Goal: Information Seeking & Learning: Learn about a topic

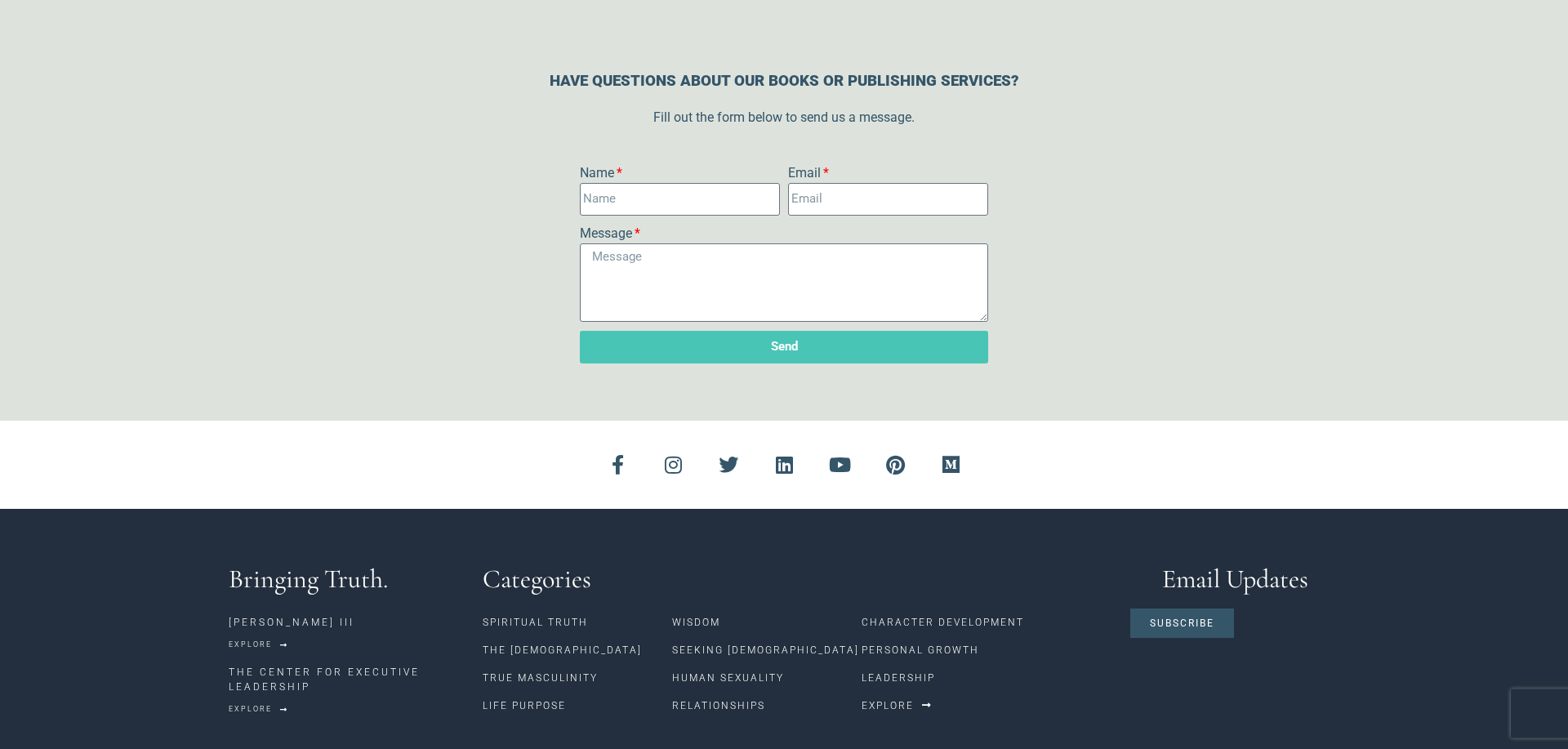
scroll to position [1658, 0]
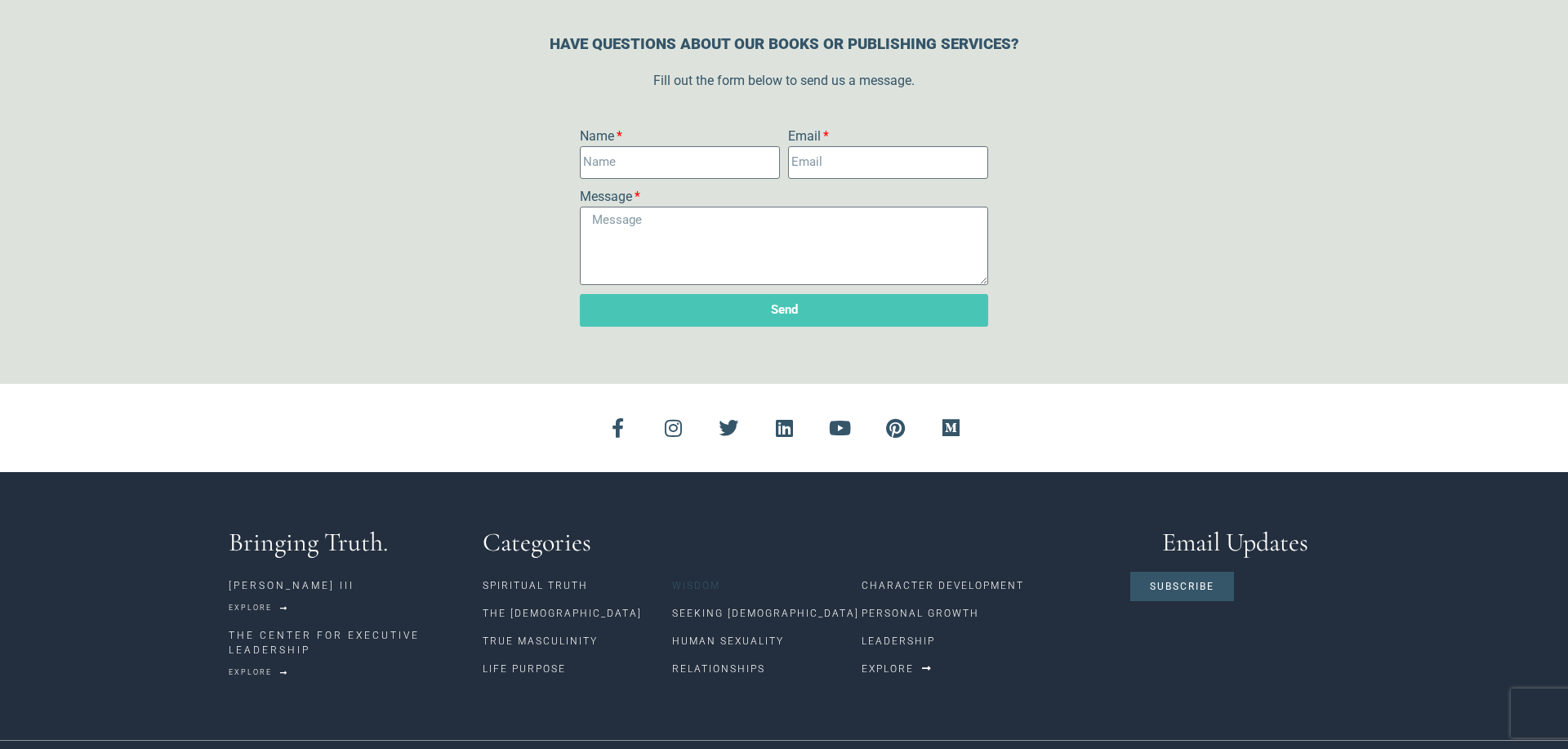
click at [695, 572] on link "Wisdom" at bounding box center [767, 585] width 190 height 27
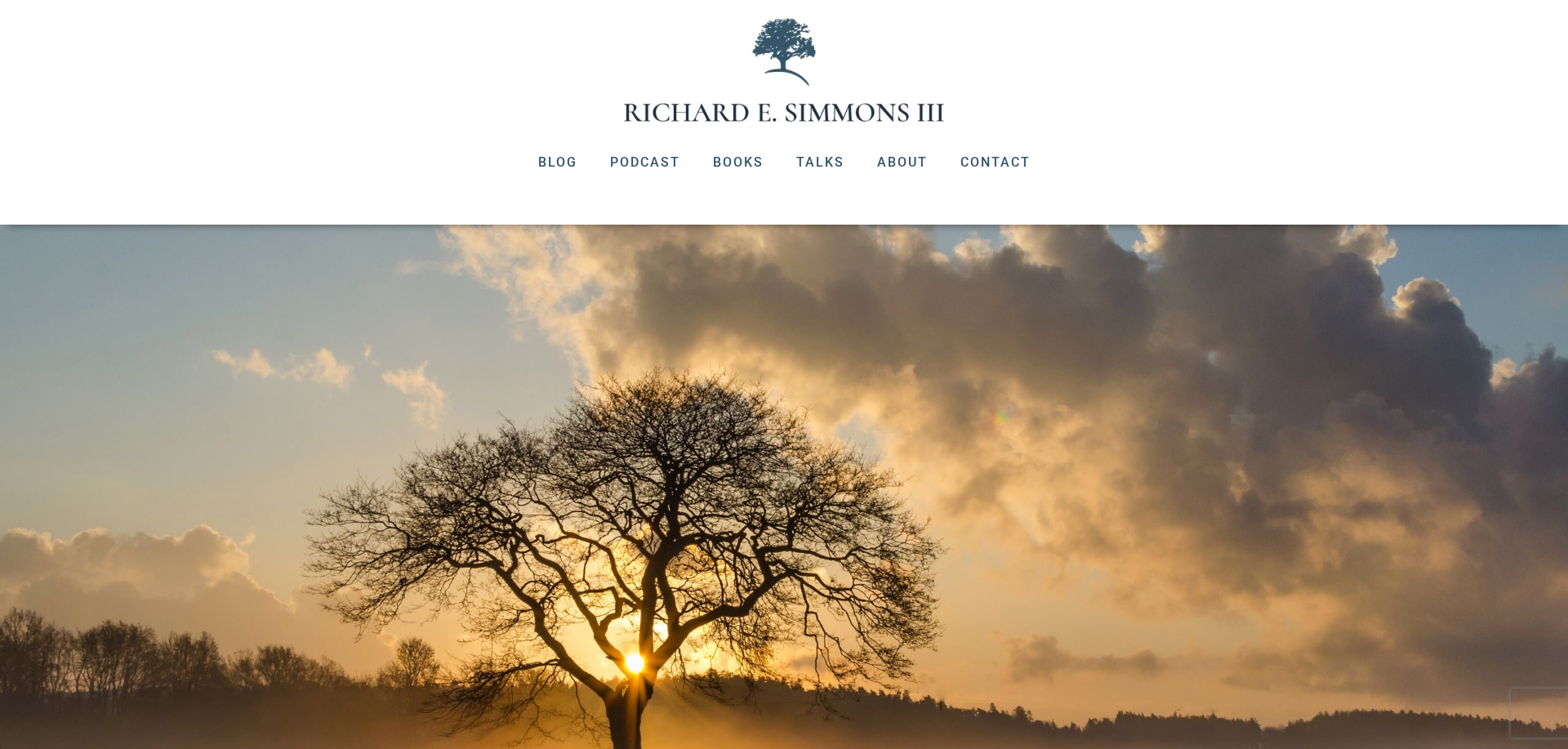
scroll to position [0, 0]
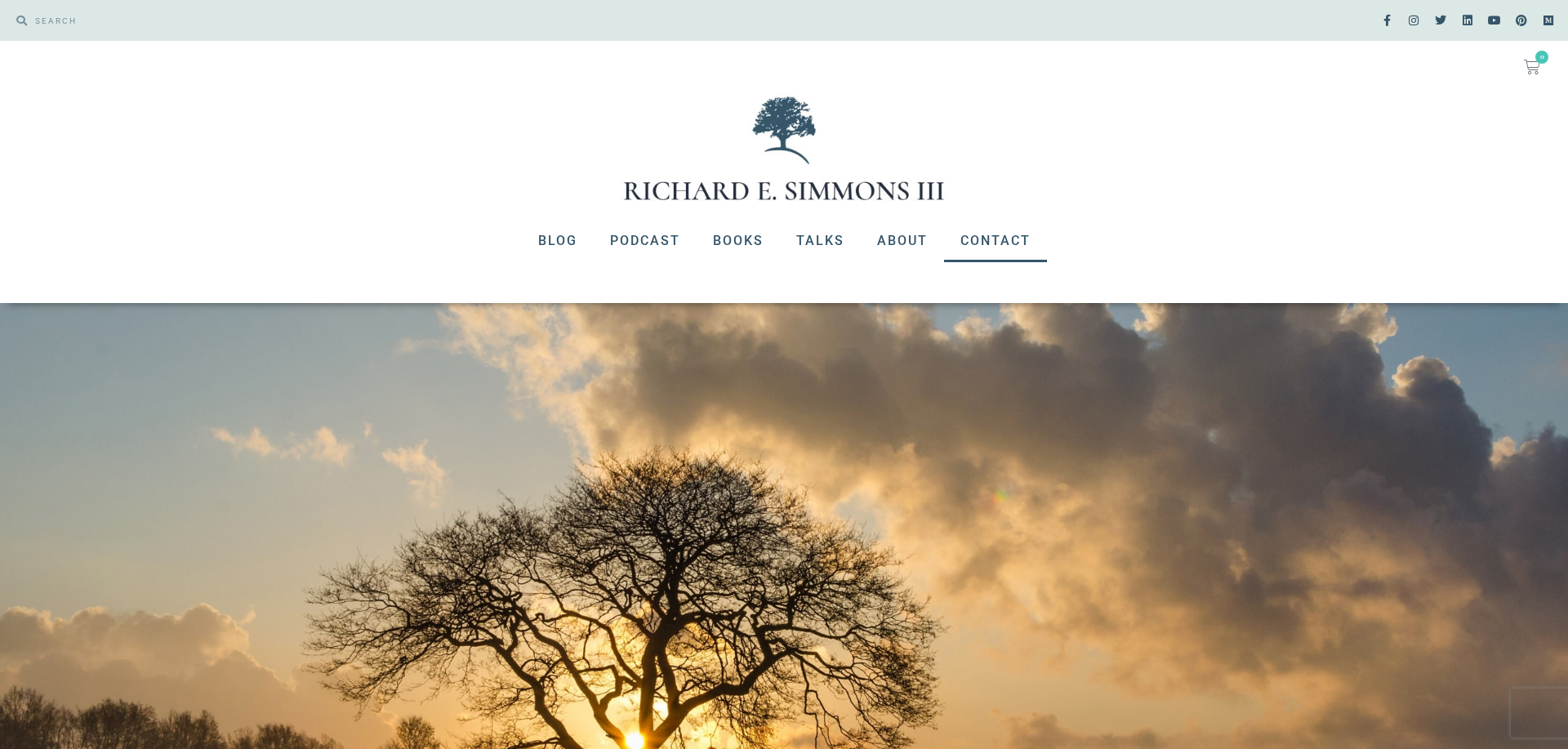
click at [1019, 242] on link "Contact" at bounding box center [995, 241] width 103 height 43
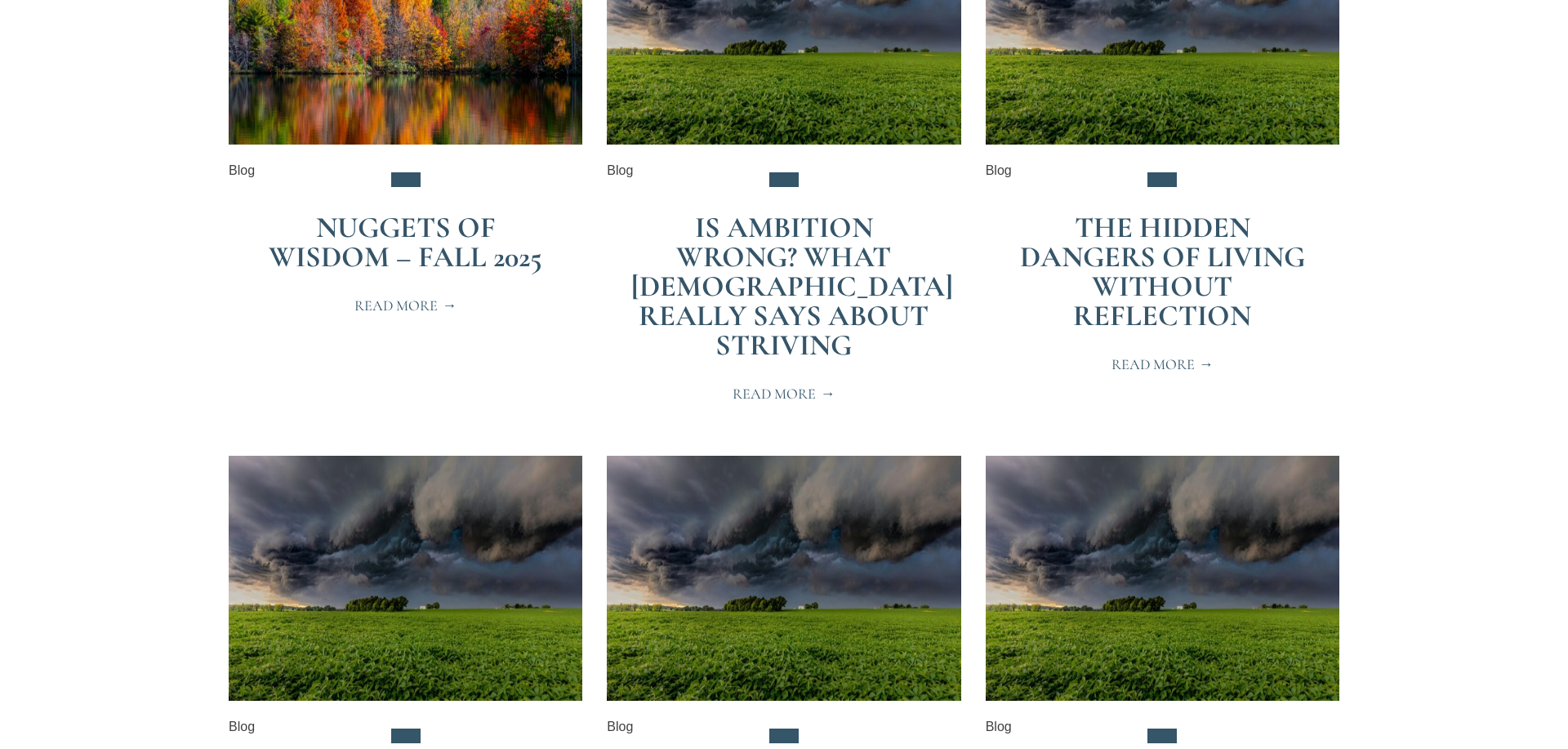
scroll to position [500, 0]
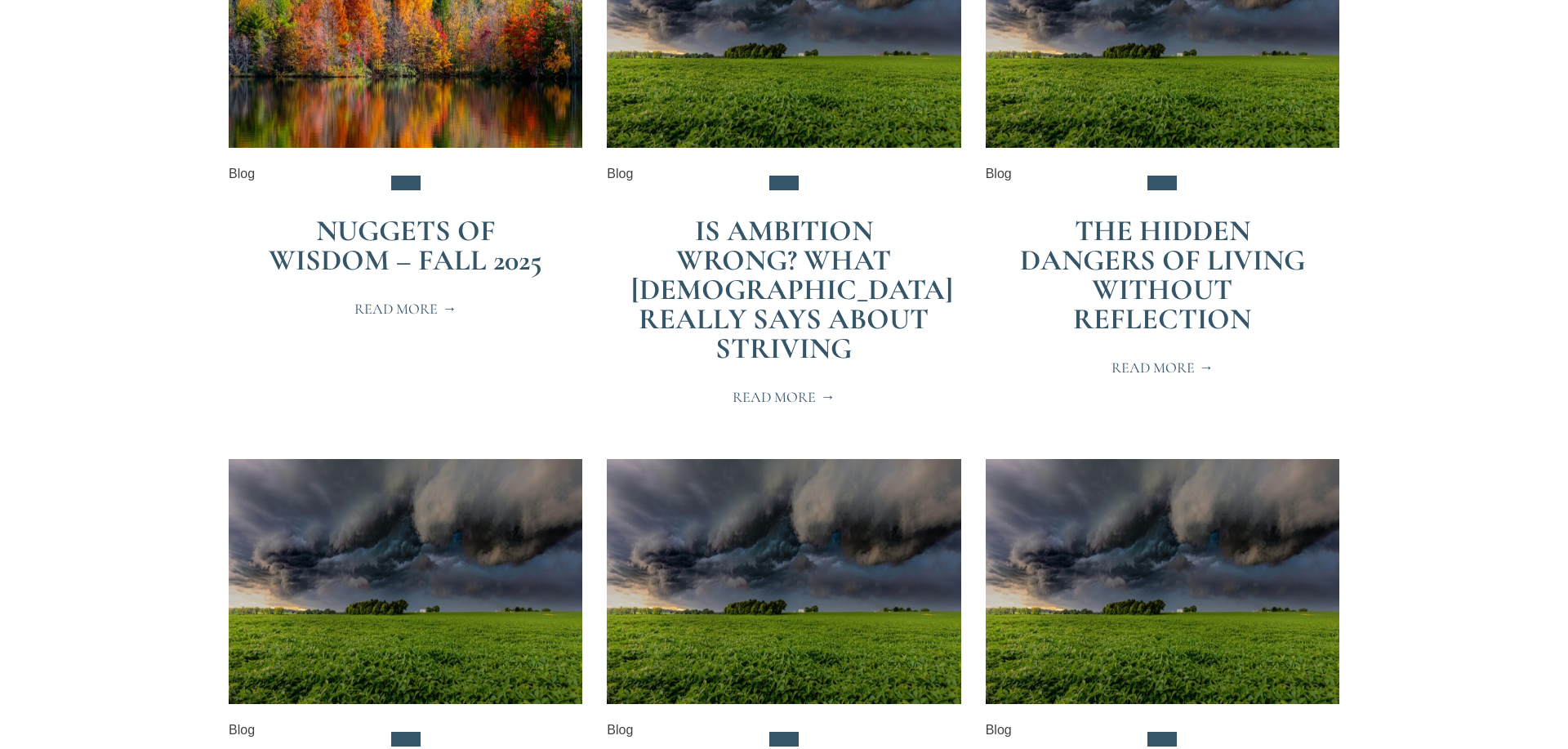
click at [762, 246] on link "Is Ambition Wrong? What the Bible Really Says About Striving" at bounding box center [793, 289] width 322 height 153
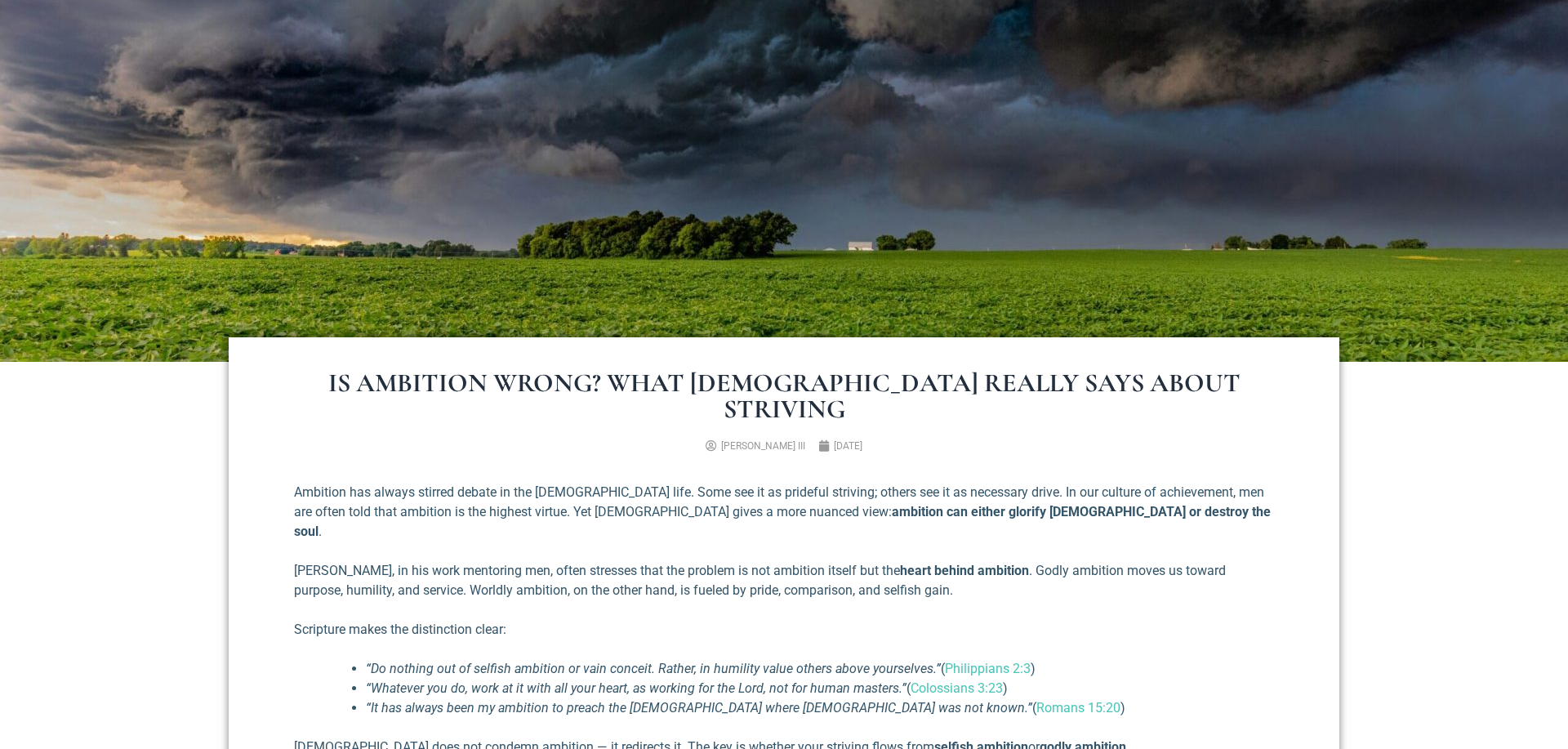
scroll to position [167, 0]
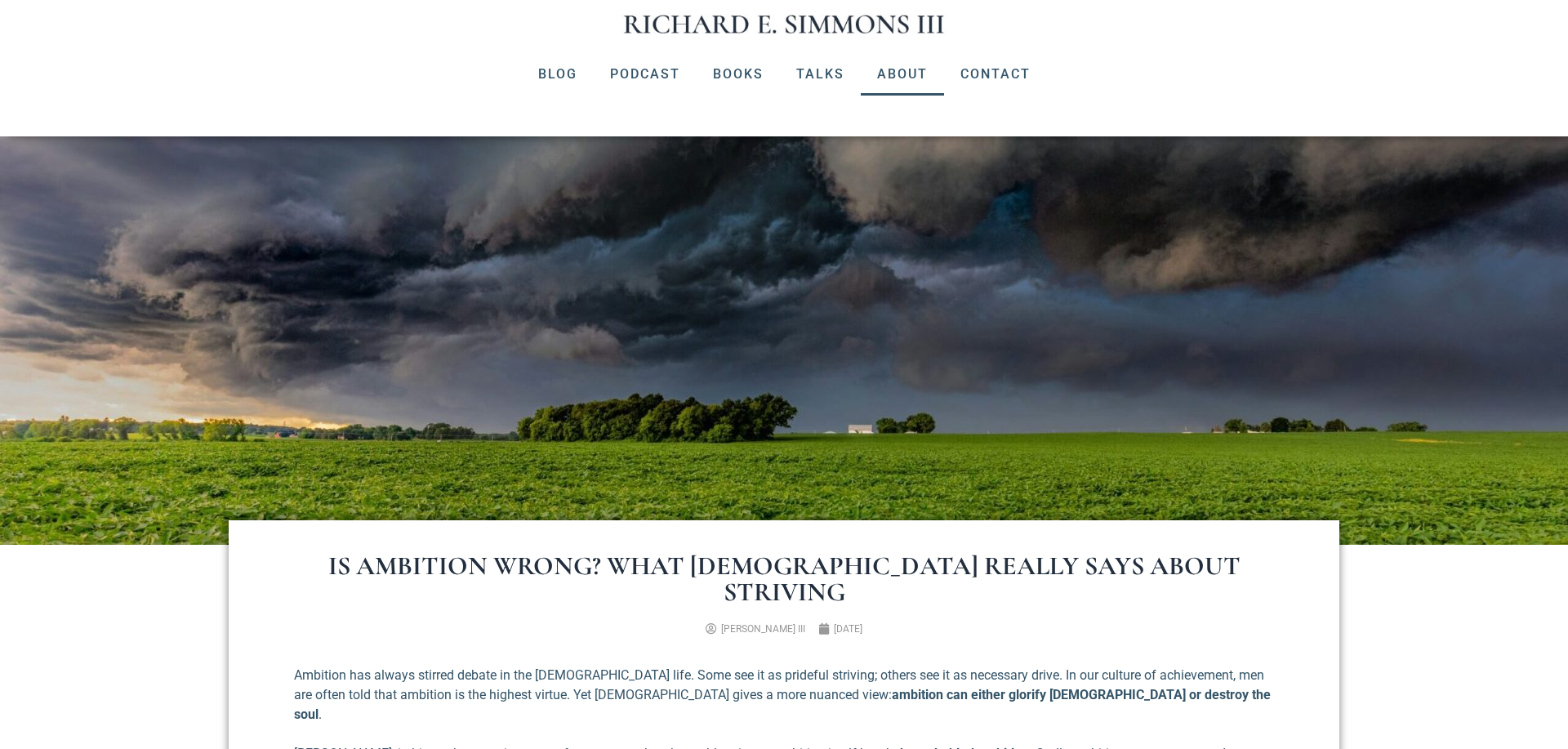
click at [927, 74] on link "About" at bounding box center [903, 74] width 83 height 43
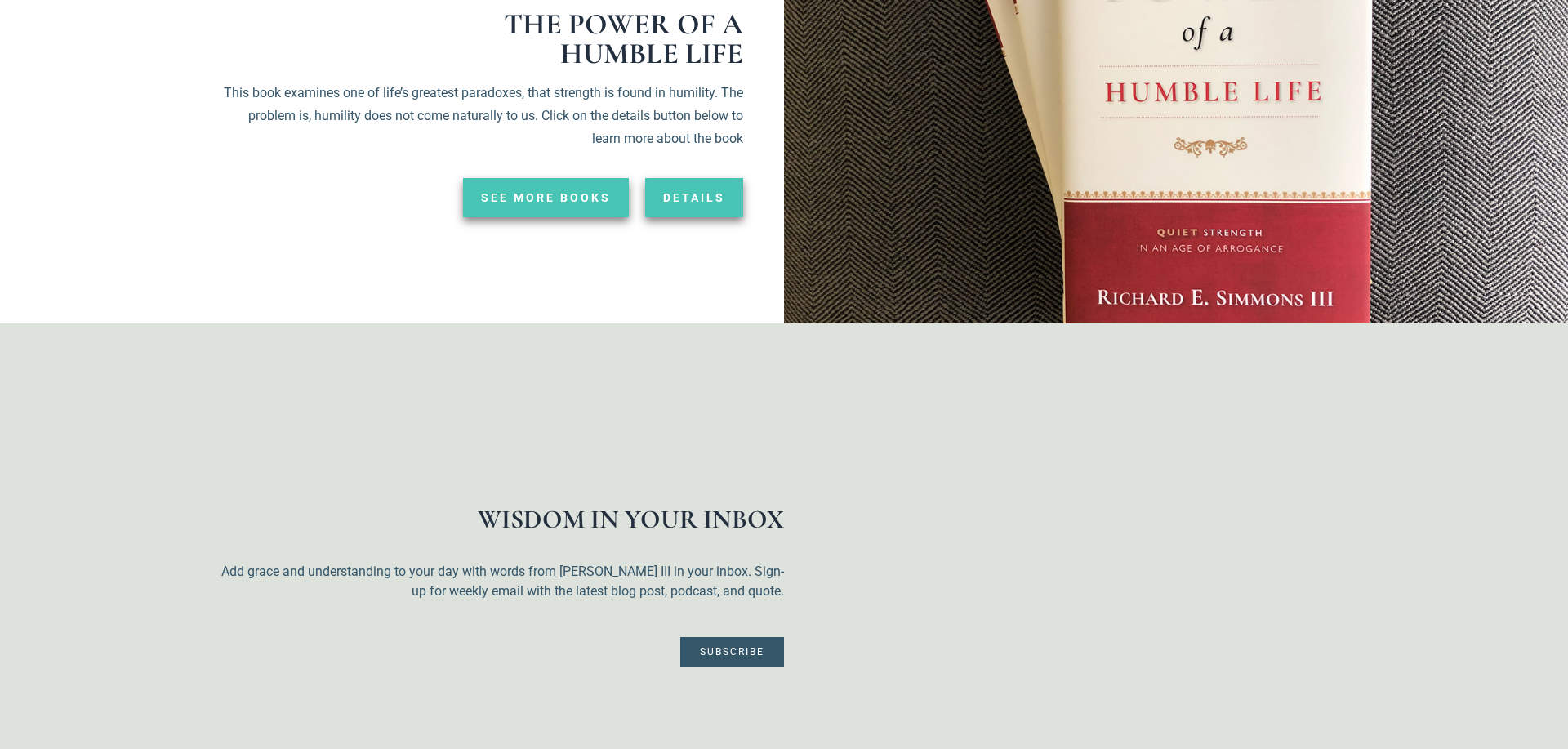
scroll to position [4000, 0]
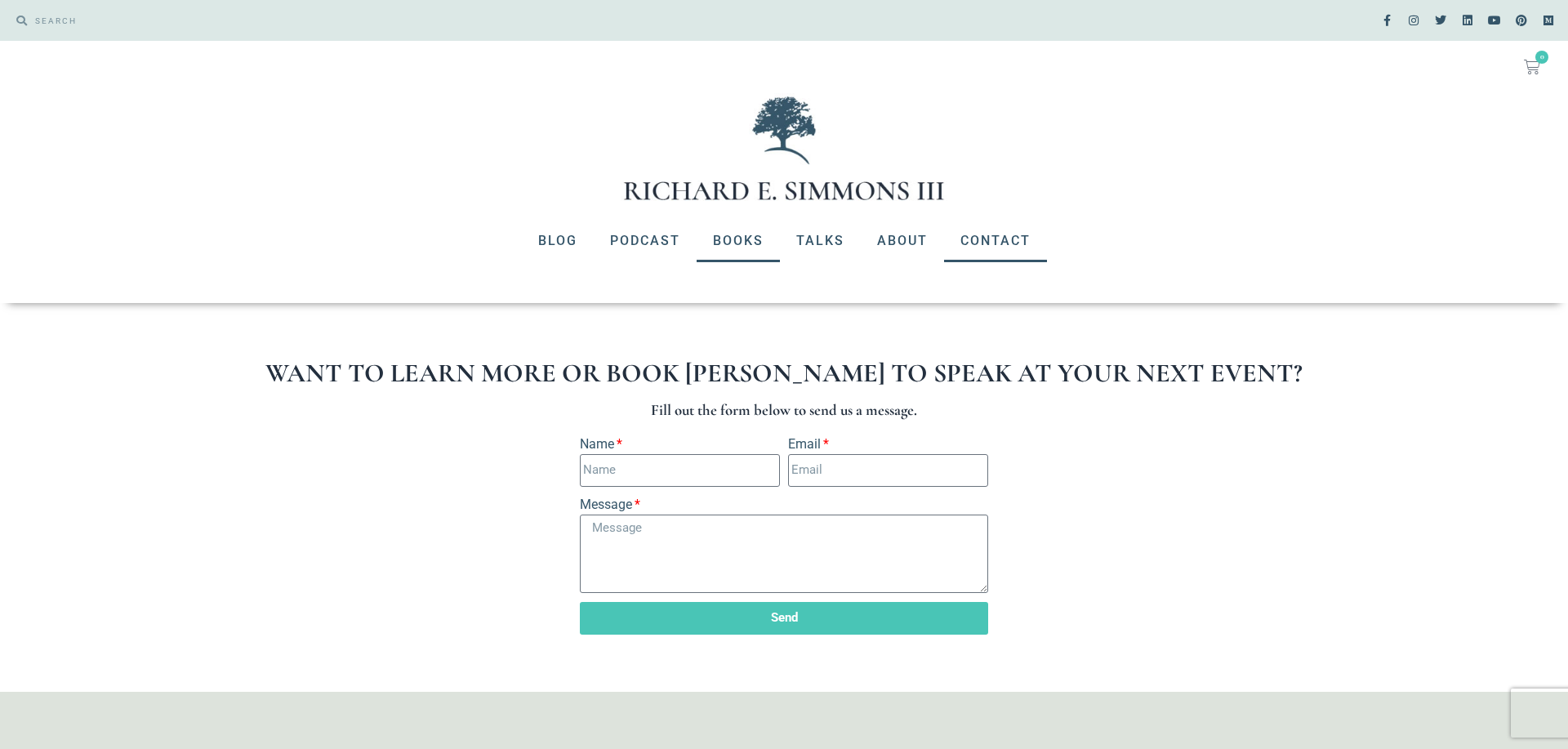
click at [747, 238] on link "Books" at bounding box center [738, 241] width 83 height 43
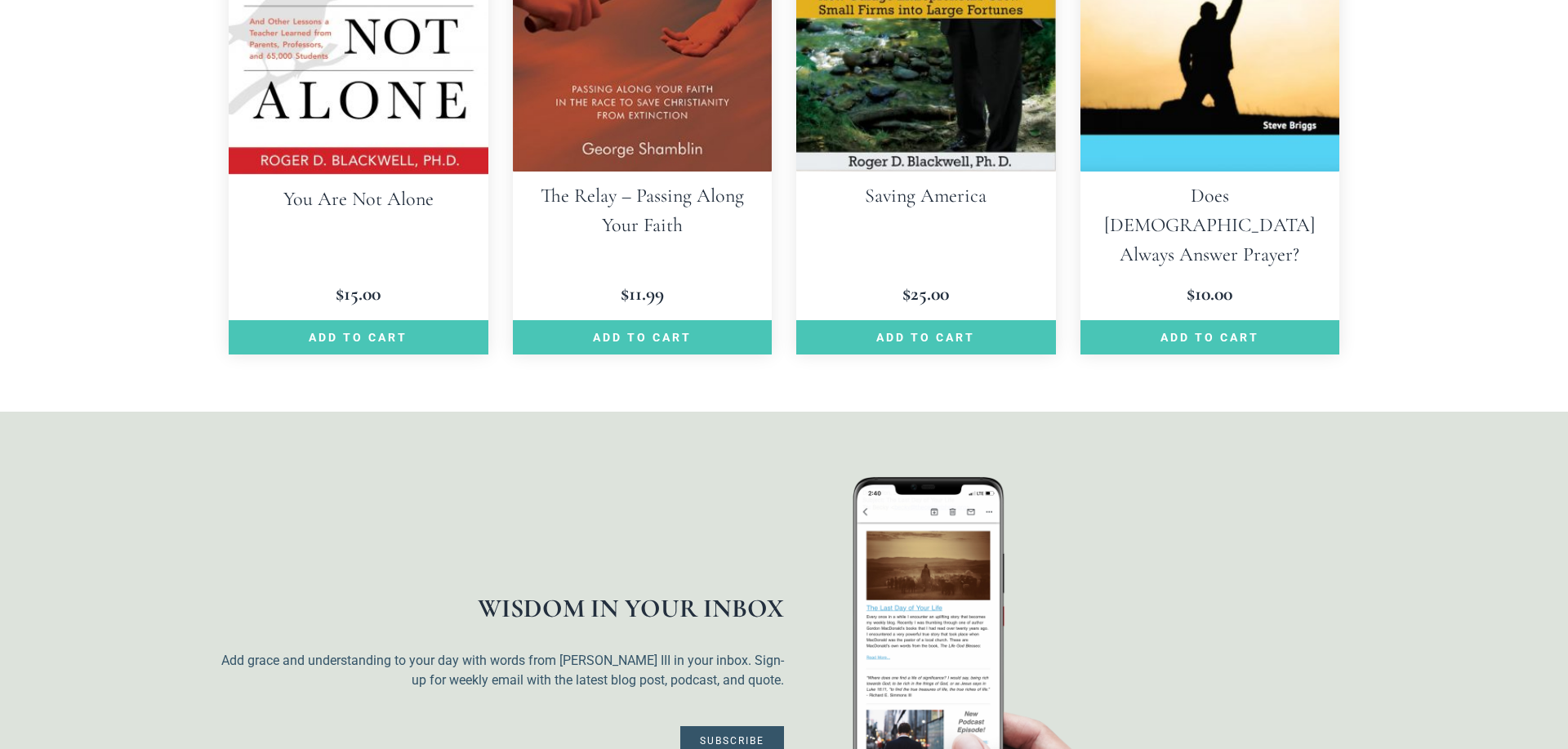
scroll to position [4083, 0]
